Goal: Check status

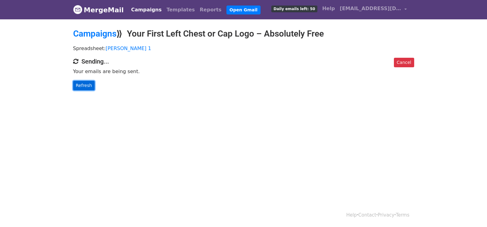
click at [86, 86] on link "Refresh" at bounding box center [84, 86] width 22 height 10
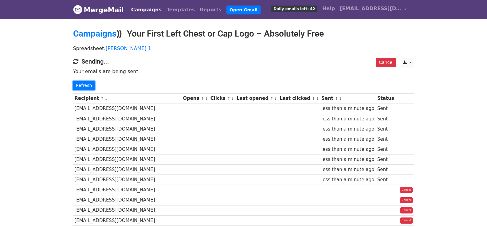
click at [82, 83] on link "Refresh" at bounding box center [84, 86] width 22 height 10
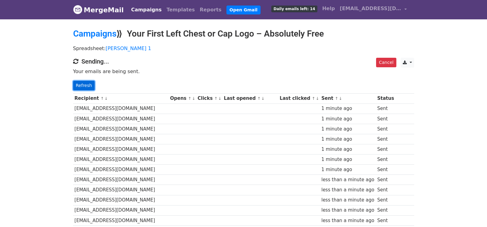
click at [85, 82] on link "Refresh" at bounding box center [84, 86] width 22 height 10
click at [80, 87] on link "Refresh" at bounding box center [84, 86] width 22 height 10
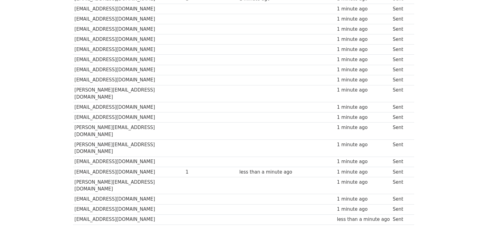
scroll to position [438, 0]
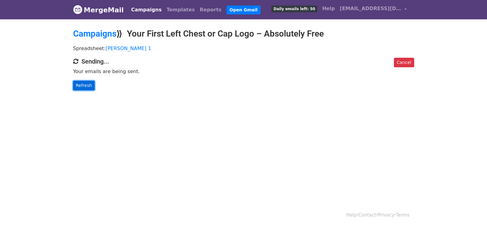
click at [81, 88] on link "Refresh" at bounding box center [84, 86] width 22 height 10
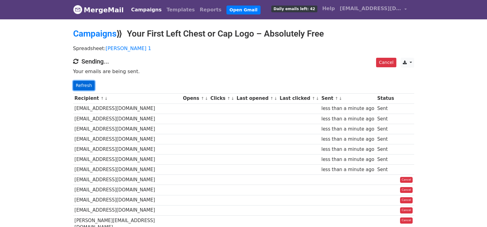
click at [82, 83] on link "Refresh" at bounding box center [84, 86] width 22 height 10
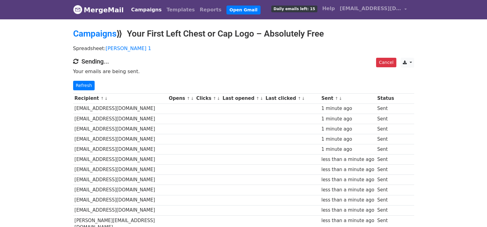
click at [78, 79] on div "Cancel CSV Excel Sending... Your emails are being sent. Refresh" at bounding box center [244, 74] width 350 height 33
click at [80, 83] on link "Refresh" at bounding box center [84, 86] width 22 height 10
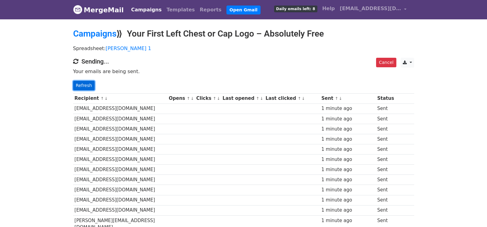
click at [88, 84] on link "Refresh" at bounding box center [84, 86] width 22 height 10
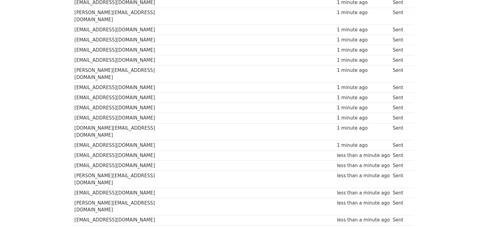
scroll to position [438, 0]
